Goal: Task Accomplishment & Management: Use online tool/utility

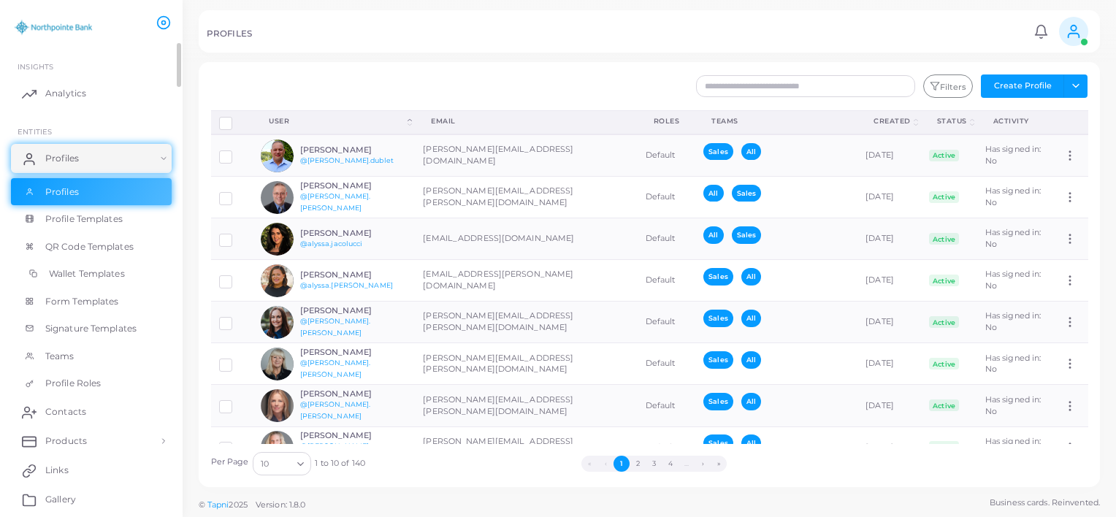
click at [88, 273] on span "Wallet Templates" at bounding box center [87, 273] width 76 height 13
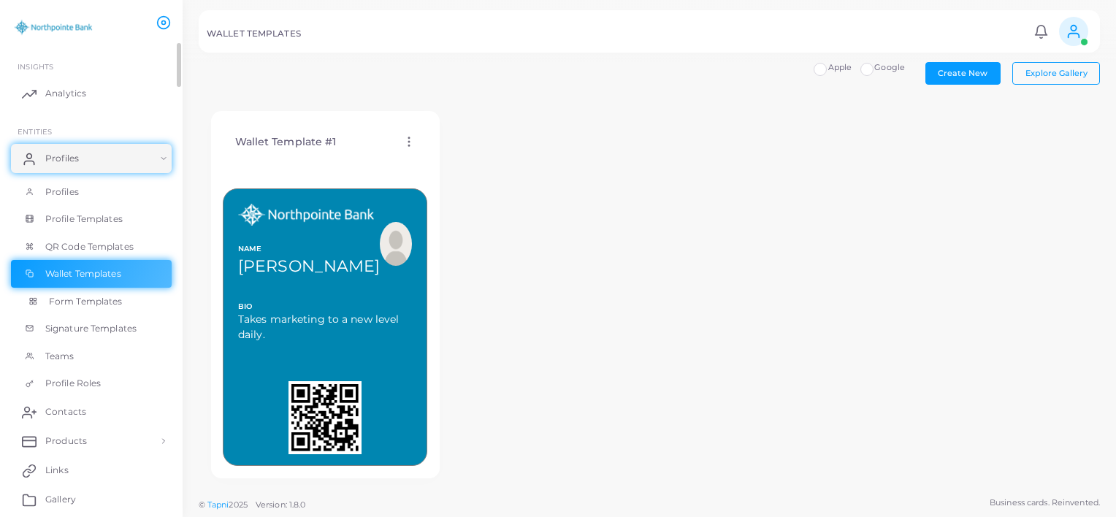
click at [79, 305] on span "Form Templates" at bounding box center [86, 301] width 74 height 13
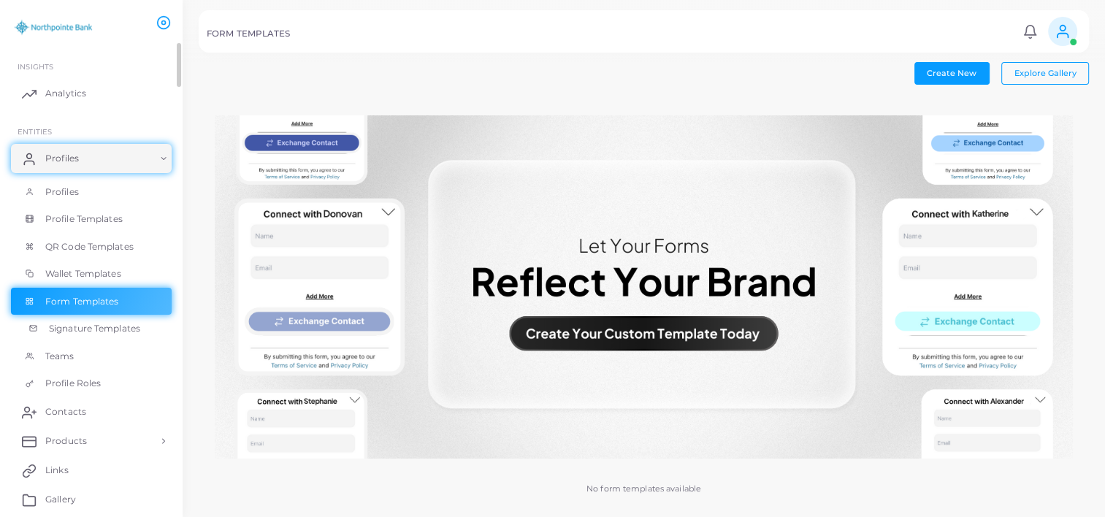
click at [87, 330] on span "Signature Templates" at bounding box center [94, 328] width 91 height 13
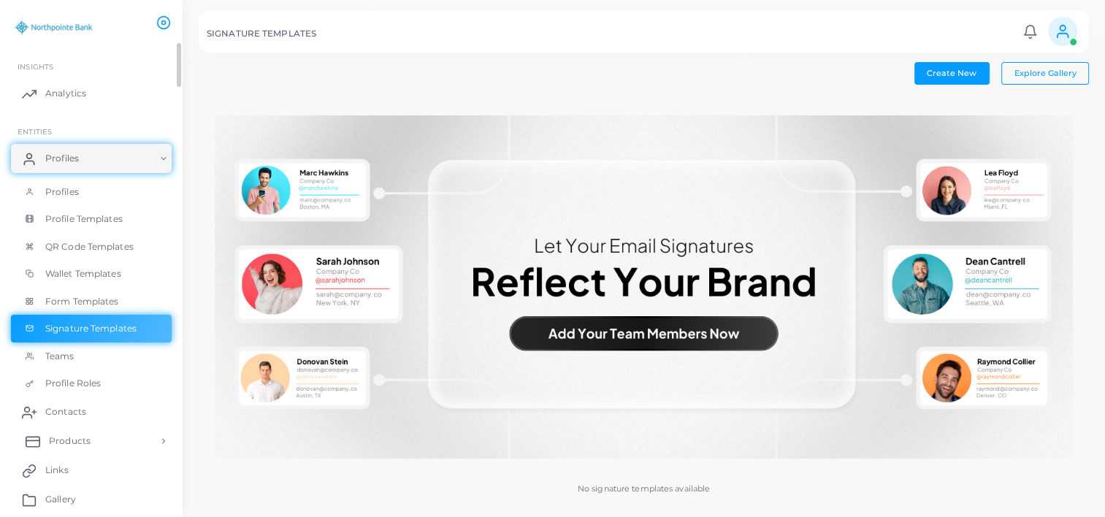
click at [99, 435] on link "Products" at bounding box center [91, 441] width 161 height 29
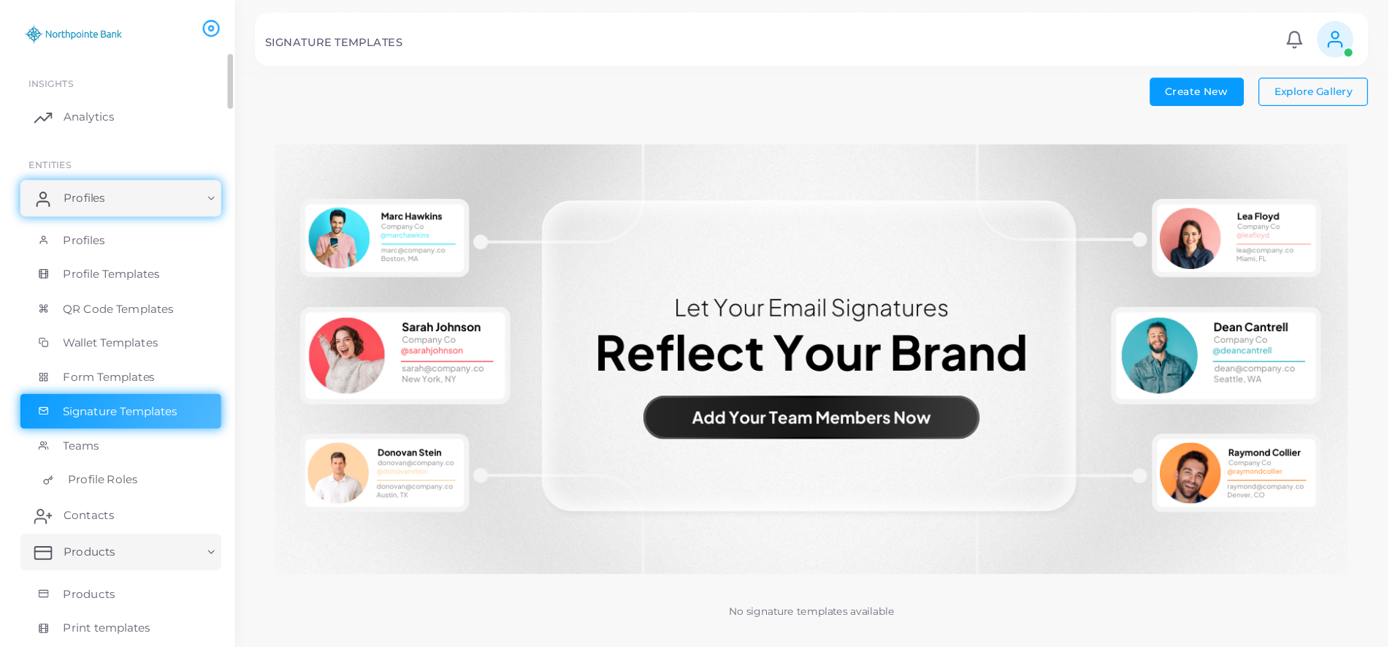
scroll to position [146, 0]
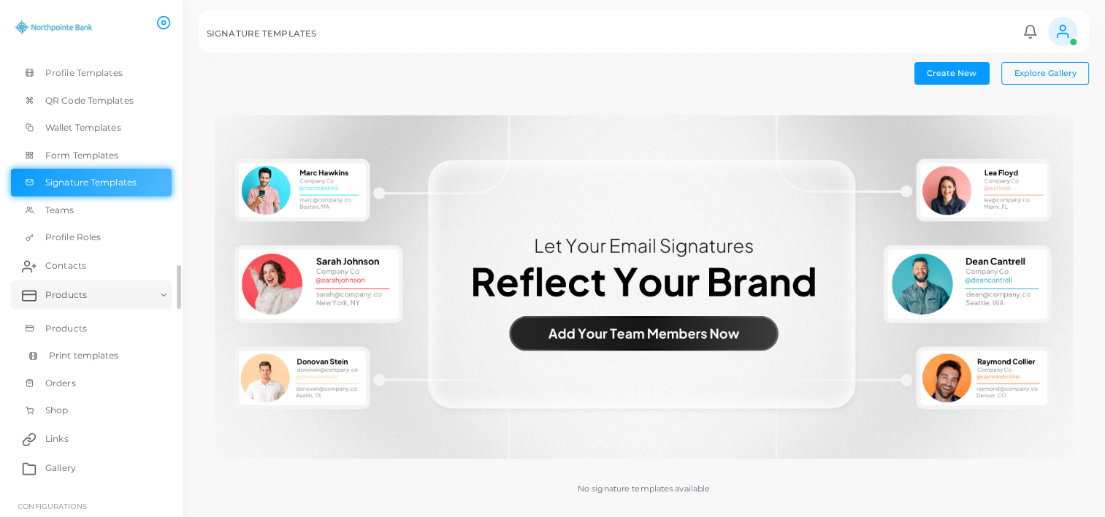
click at [79, 353] on span "Print templates" at bounding box center [84, 355] width 70 height 13
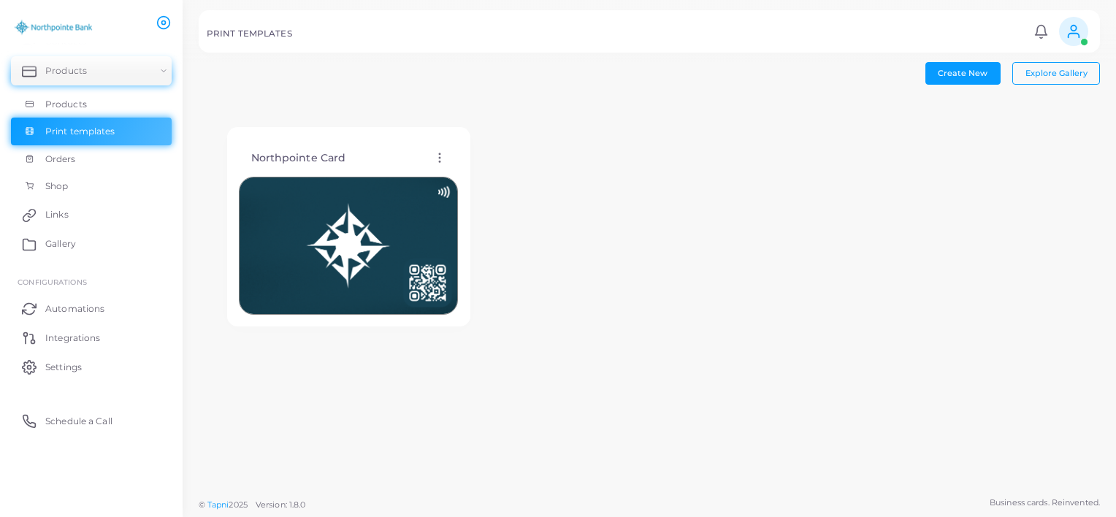
click at [441, 160] on icon at bounding box center [439, 157] width 13 height 13
click at [476, 115] on div "Northpointe Card Edit Template Assign template Duplicate Template Delete Templa…" at bounding box center [349, 227] width 300 height 256
click at [351, 216] on img at bounding box center [348, 246] width 219 height 138
click at [324, 153] on h4 "Northpointe Card" at bounding box center [298, 158] width 95 height 12
click at [438, 156] on icon at bounding box center [439, 157] width 13 height 13
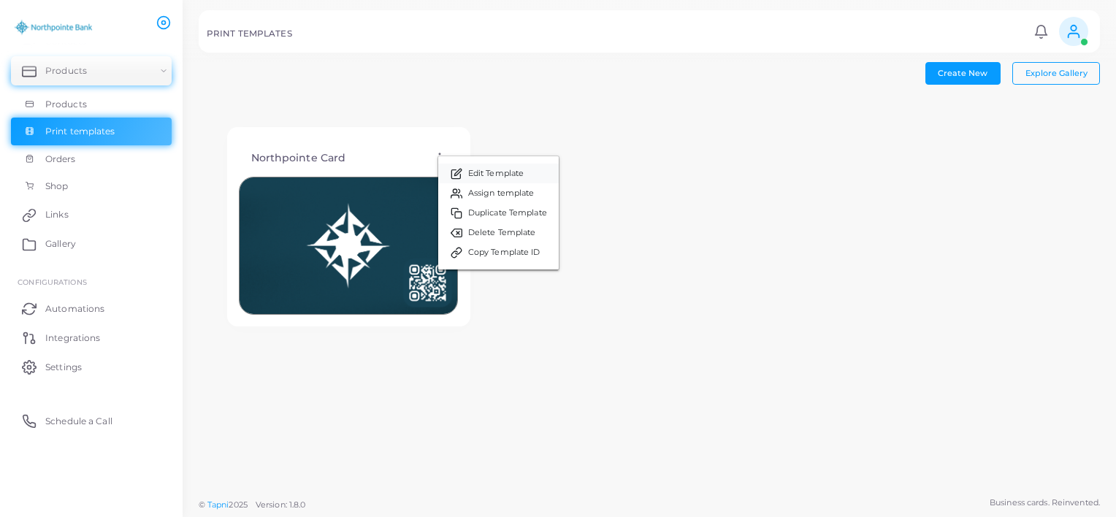
click at [472, 169] on span "Edit Template" at bounding box center [496, 174] width 56 height 12
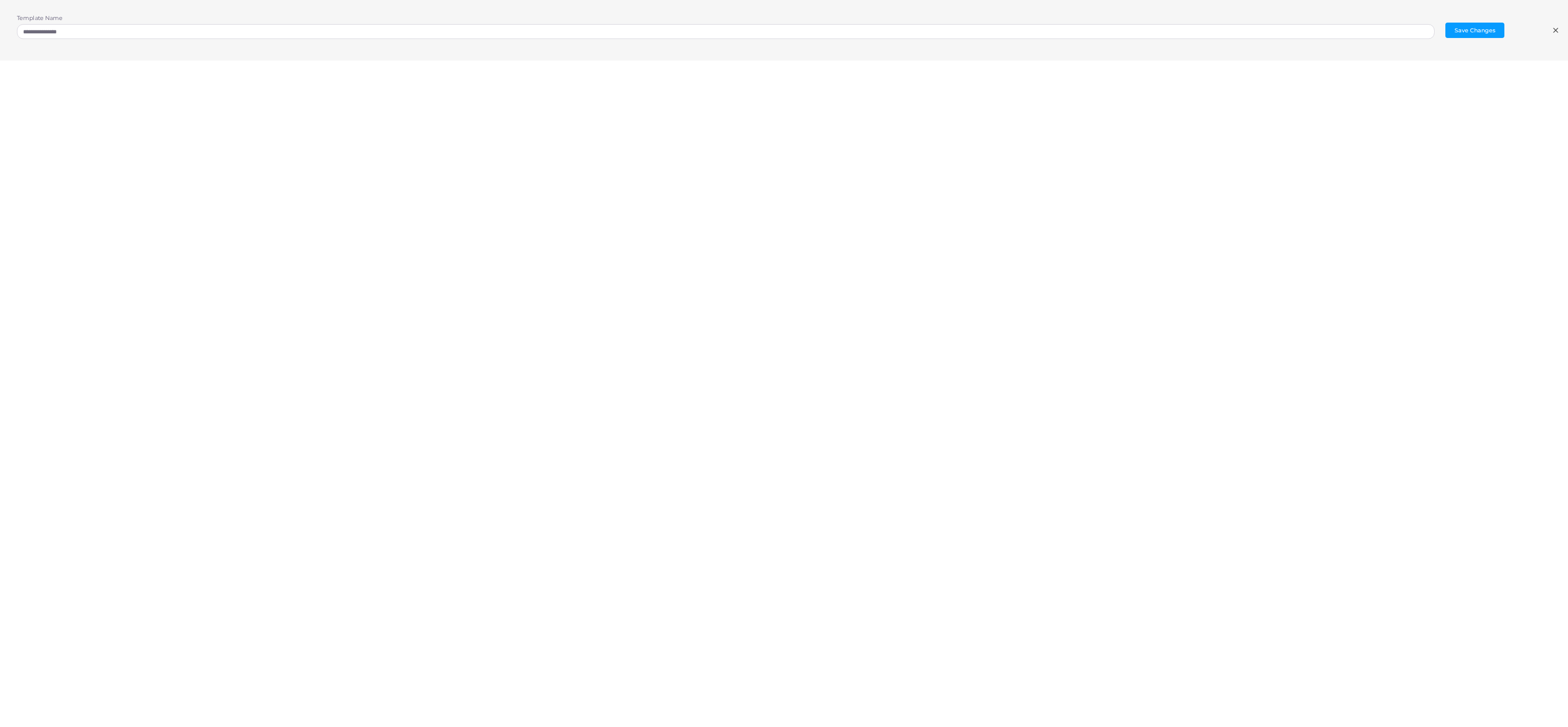
scroll to position [2, 0]
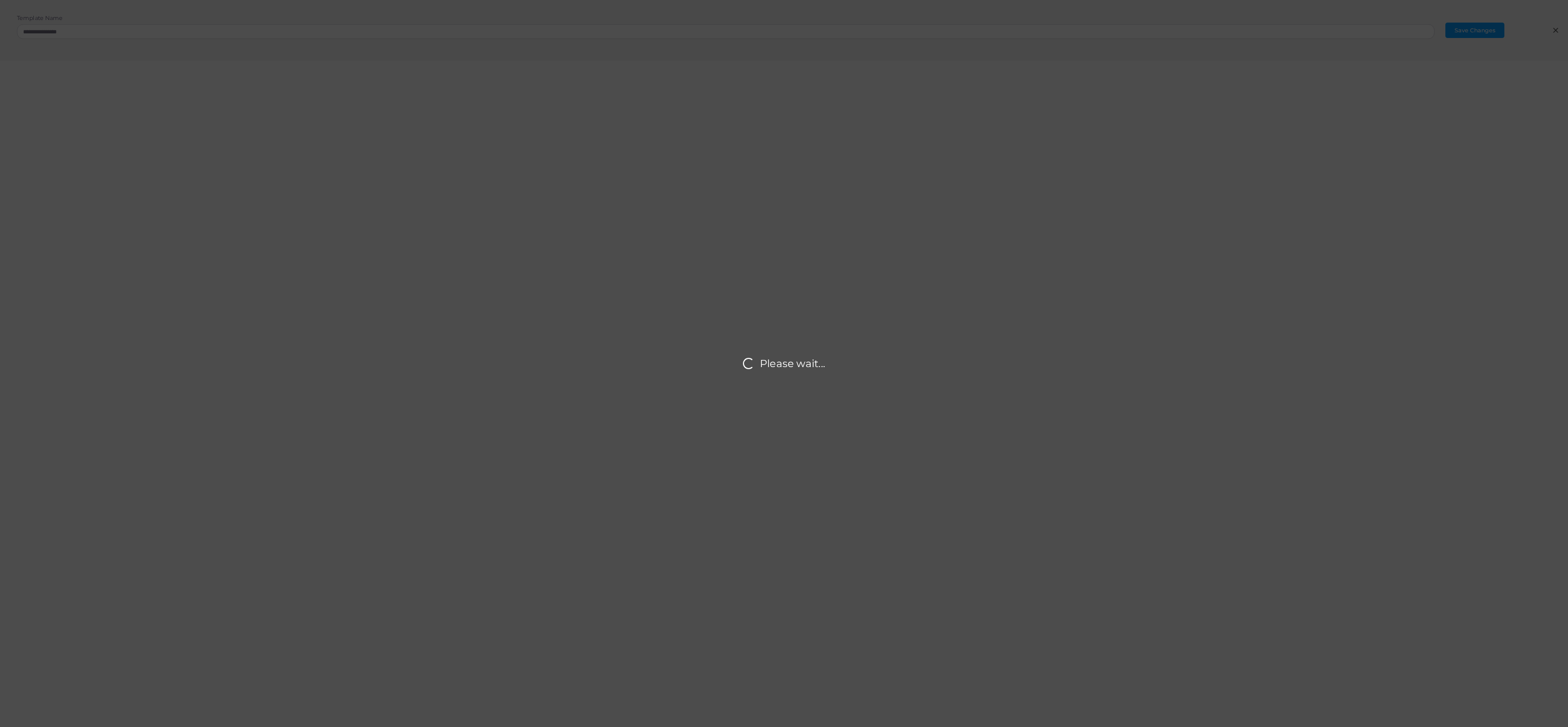
click at [1375, 160] on div "Please wait..." at bounding box center [784, 363] width 1568 height 727
